Goal: Find specific page/section: Find specific page/section

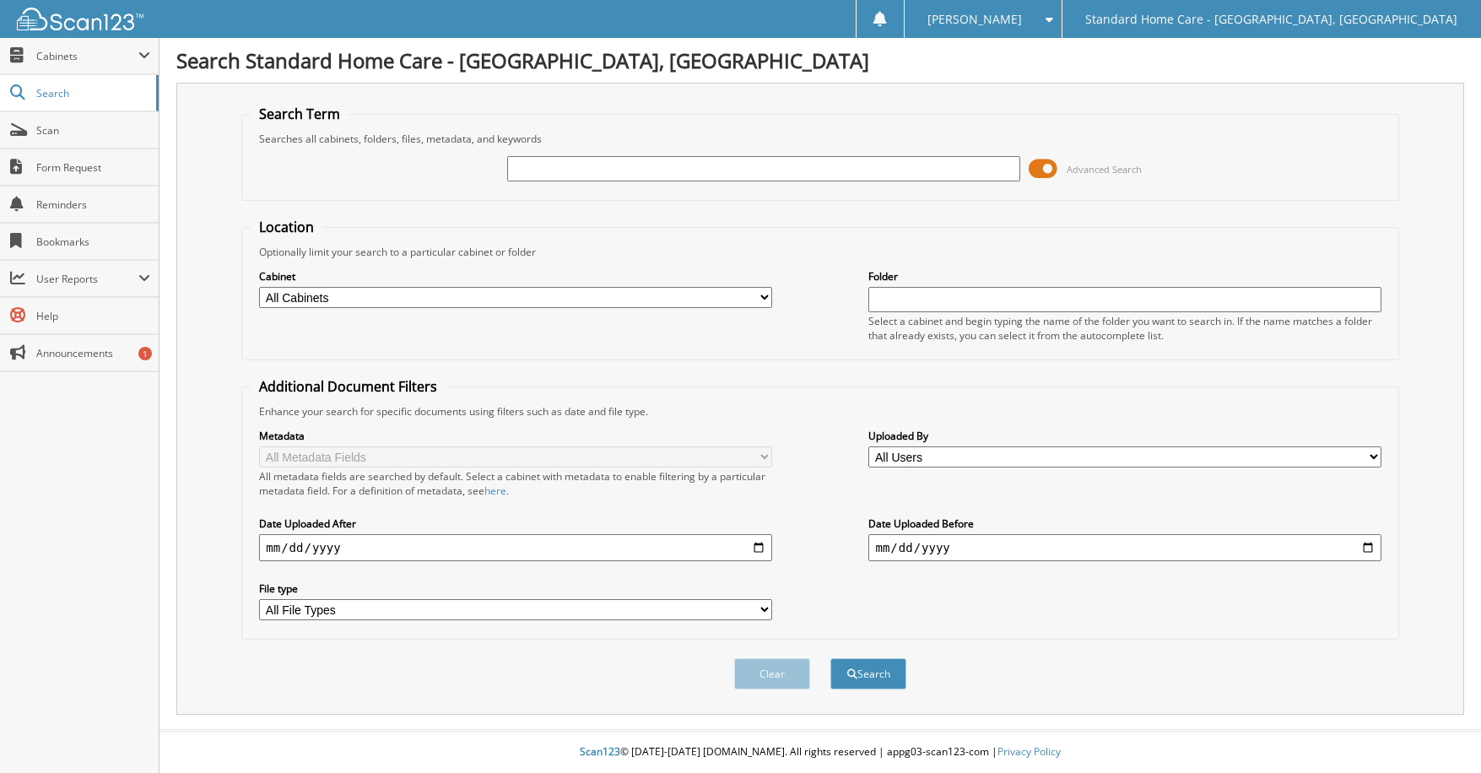
click at [638, 172] on input "text" at bounding box center [763, 168] width 512 height 25
type input "dato"
click at [868, 677] on button "Search" at bounding box center [869, 673] width 76 height 31
click at [716, 170] on input "text" at bounding box center [763, 168] width 512 height 25
type input "mussarat"
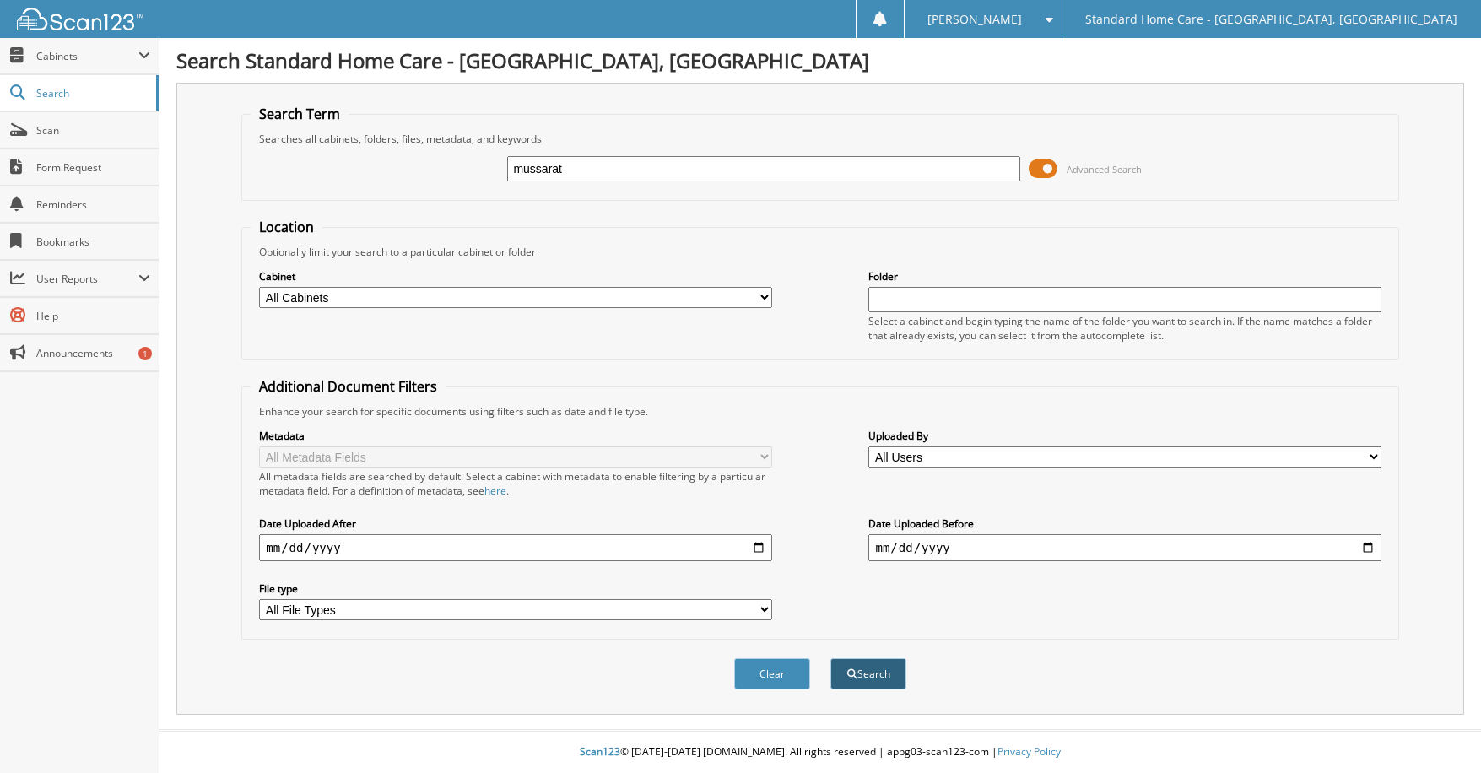
click at [872, 665] on button "Search" at bounding box center [869, 673] width 76 height 31
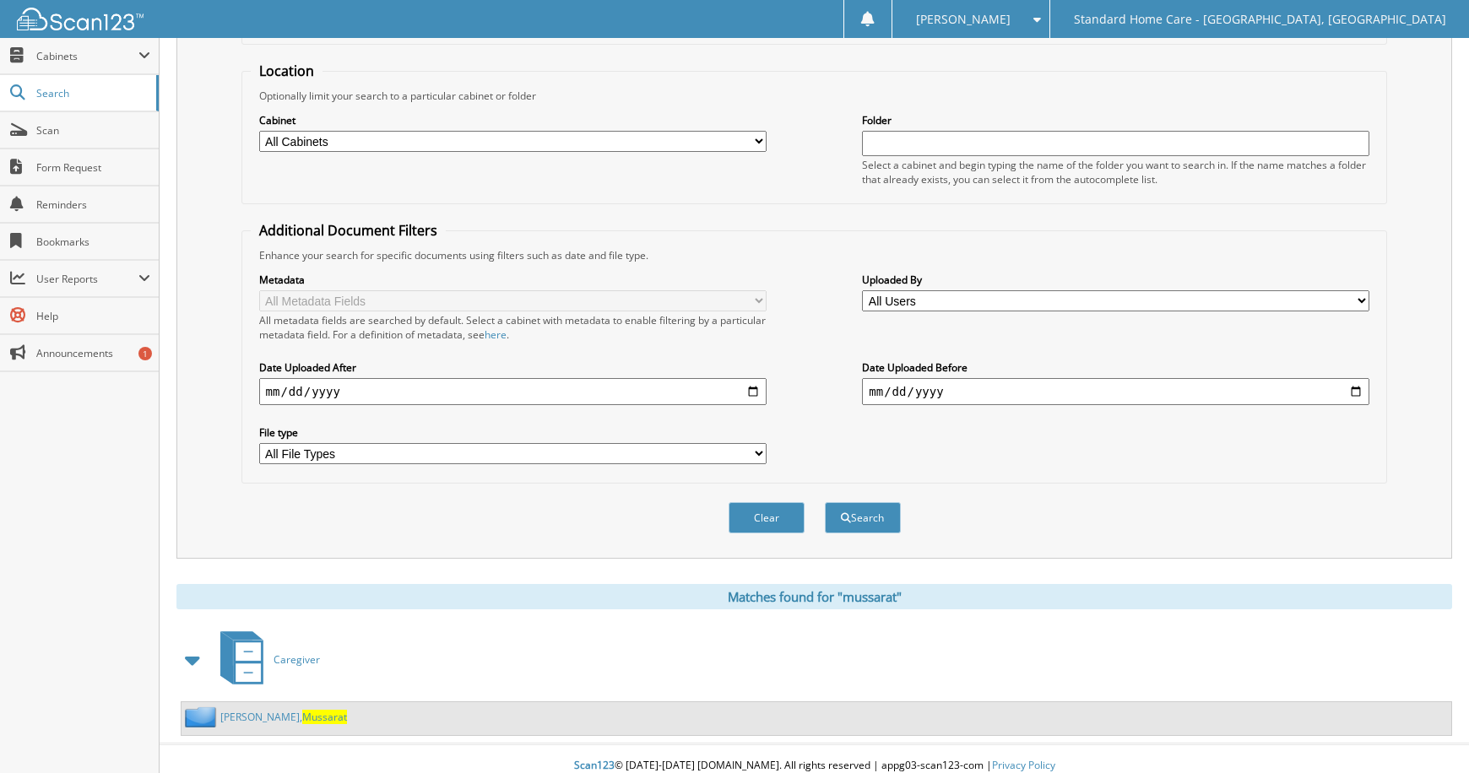
scroll to position [170, 0]
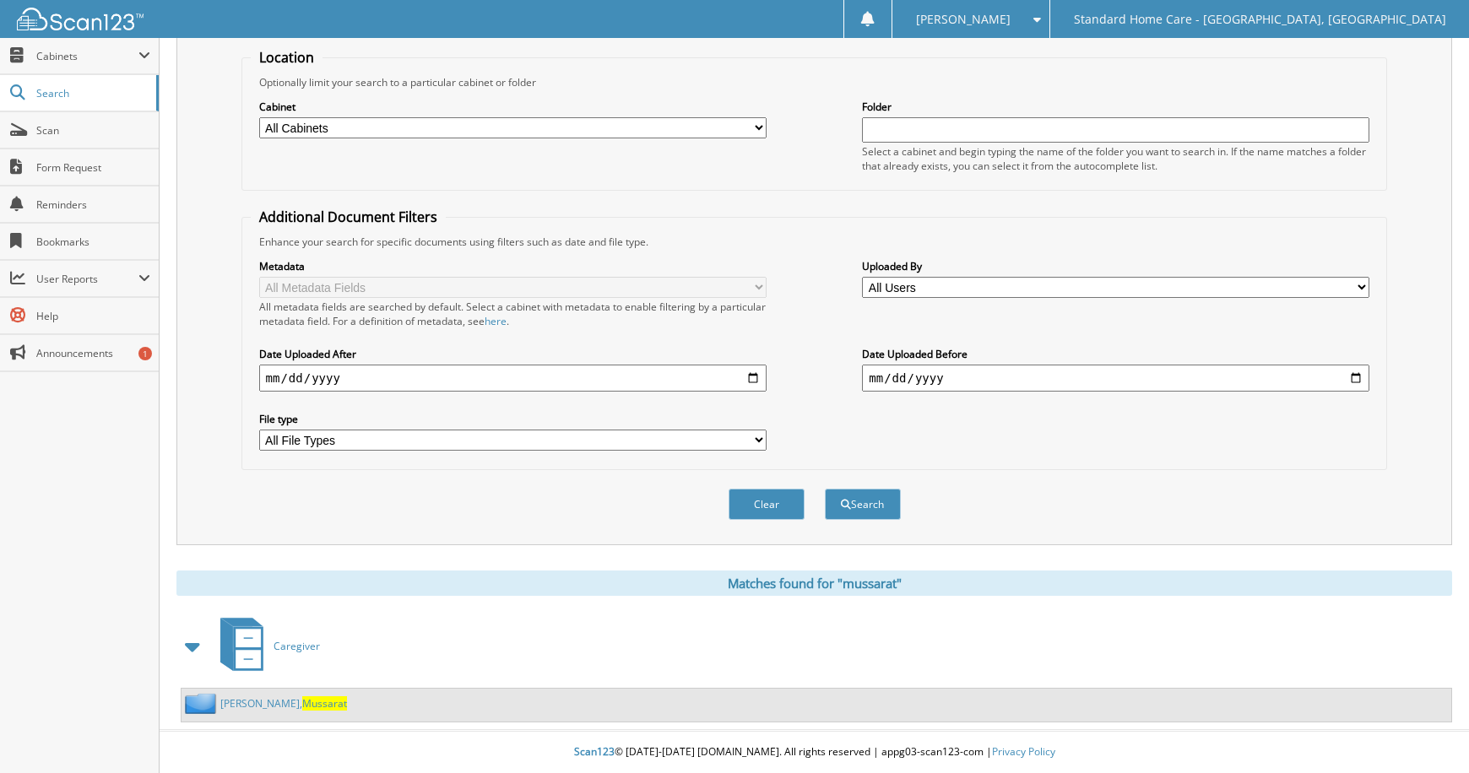
click at [302, 708] on span "Mussarat" at bounding box center [324, 703] width 45 height 14
